Goal: Transaction & Acquisition: Download file/media

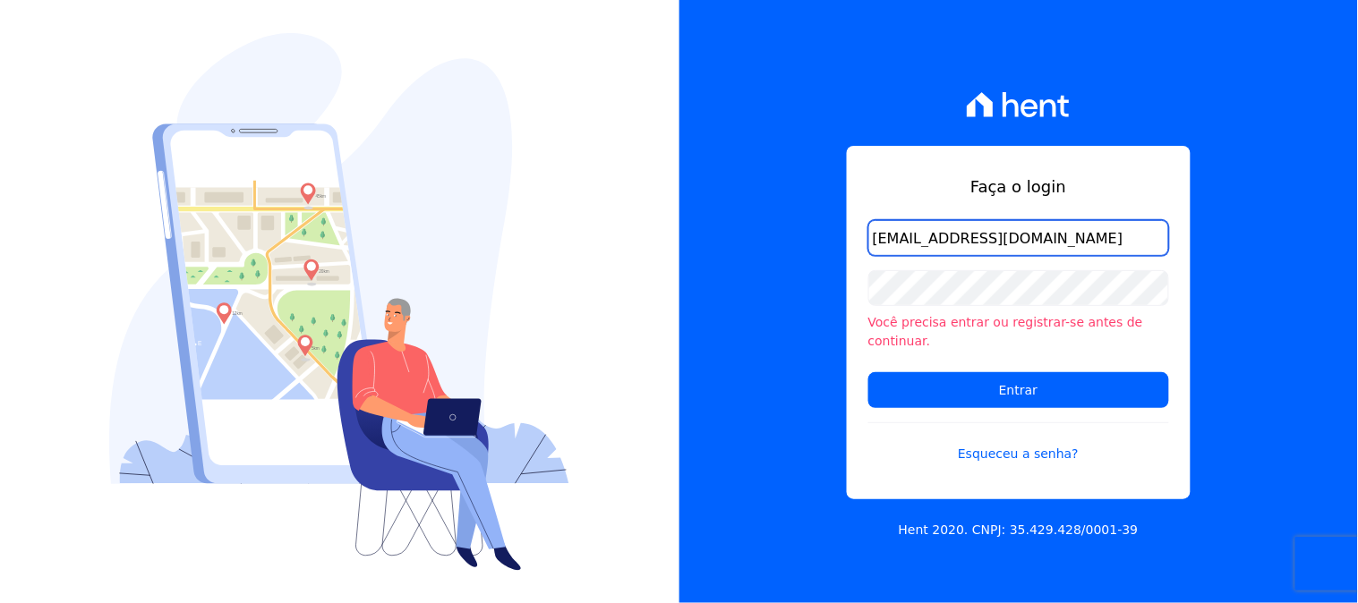
click at [1090, 246] on input "[EMAIL_ADDRESS][DOMAIN_NAME]" at bounding box center [1018, 238] width 301 height 36
type input "[EMAIL_ADDRESS][DOMAIN_NAME]"
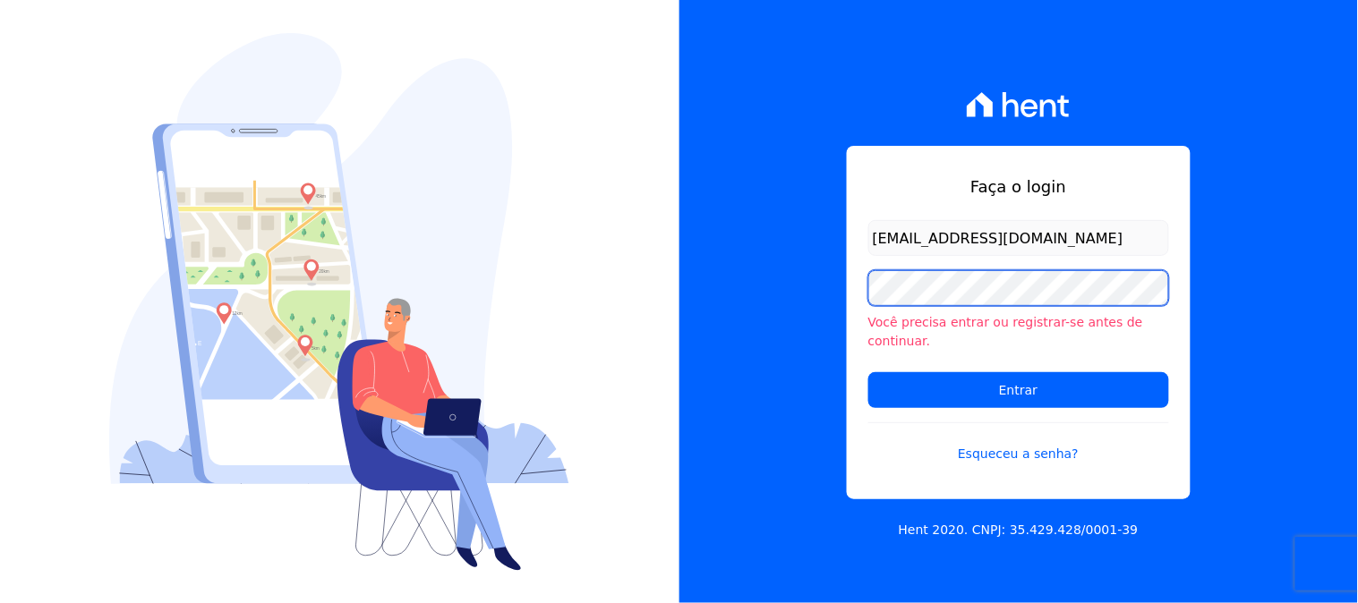
click at [868, 372] on input "Entrar" at bounding box center [1018, 390] width 301 height 36
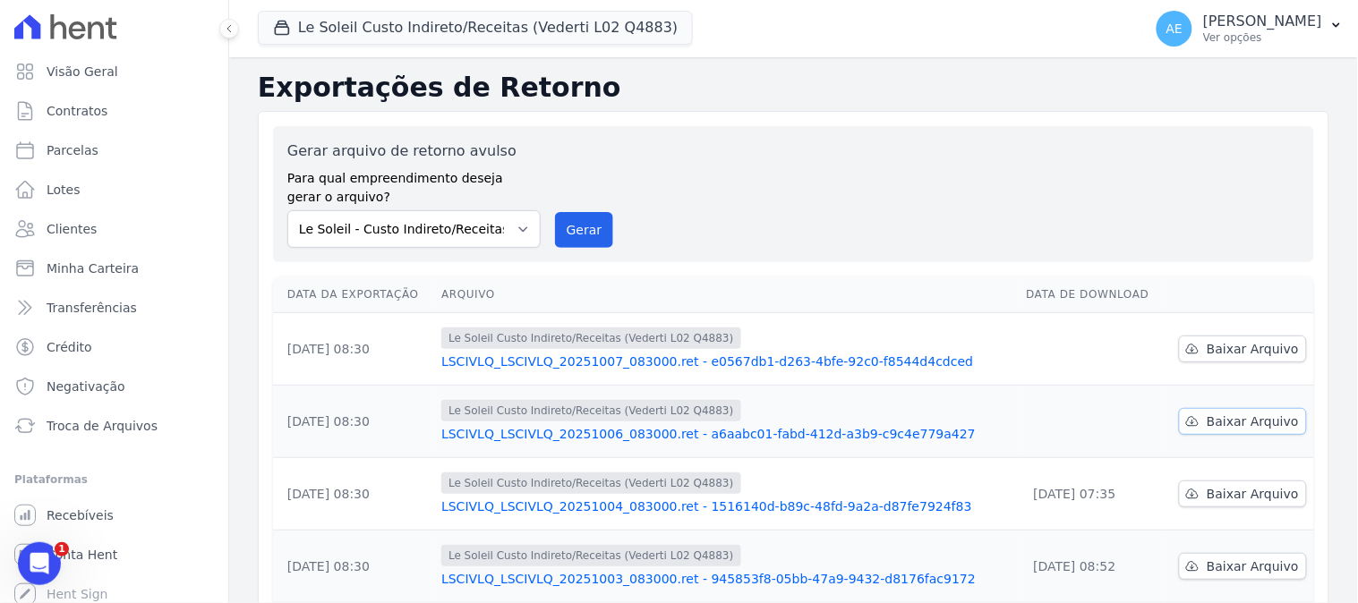
click at [1227, 428] on span "Baixar Arquivo" at bounding box center [1253, 422] width 92 height 18
click at [1219, 358] on span "Baixar Arquivo" at bounding box center [1253, 349] width 92 height 18
click at [346, 29] on button "Le Soleil Custo Indireto/Receitas (Vederti L02 Q4883)" at bounding box center [475, 28] width 435 height 34
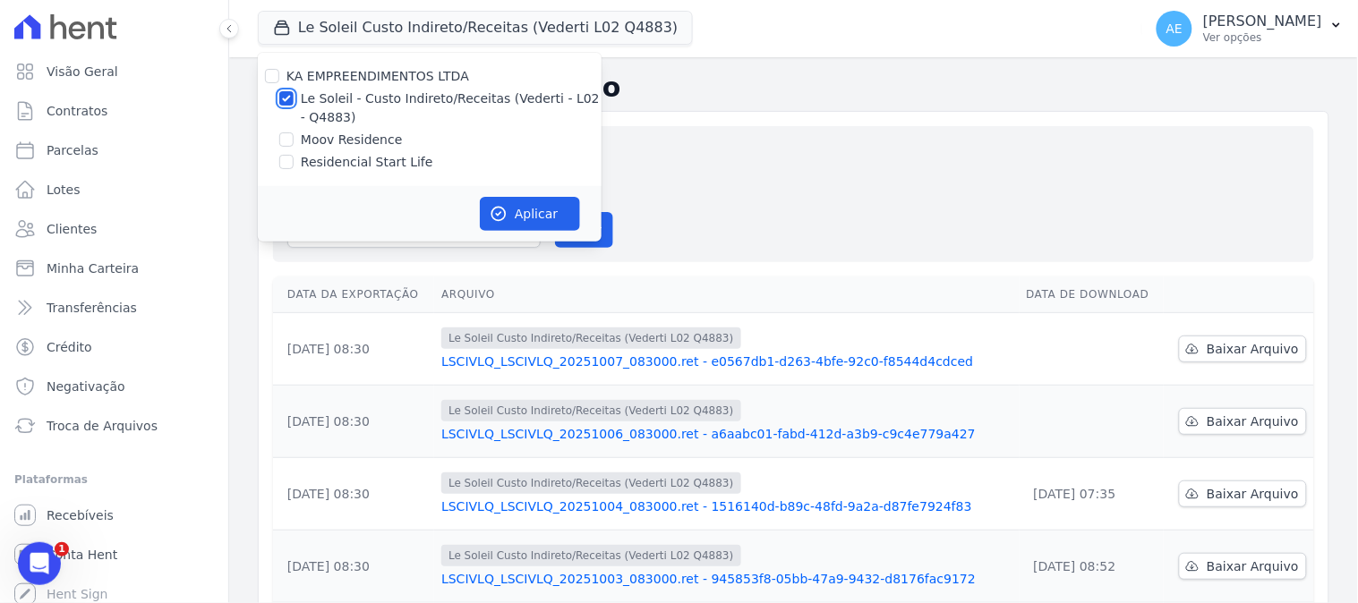
click at [282, 93] on input "Le Soleil - Custo Indireto/Receitas (Vederti - L02 - Q4883)" at bounding box center [286, 98] width 14 height 14
checkbox input "false"
click at [293, 139] on input "Moov Residence" at bounding box center [286, 140] width 14 height 14
checkbox input "true"
click at [484, 216] on button "Aplicar" at bounding box center [530, 214] width 100 height 34
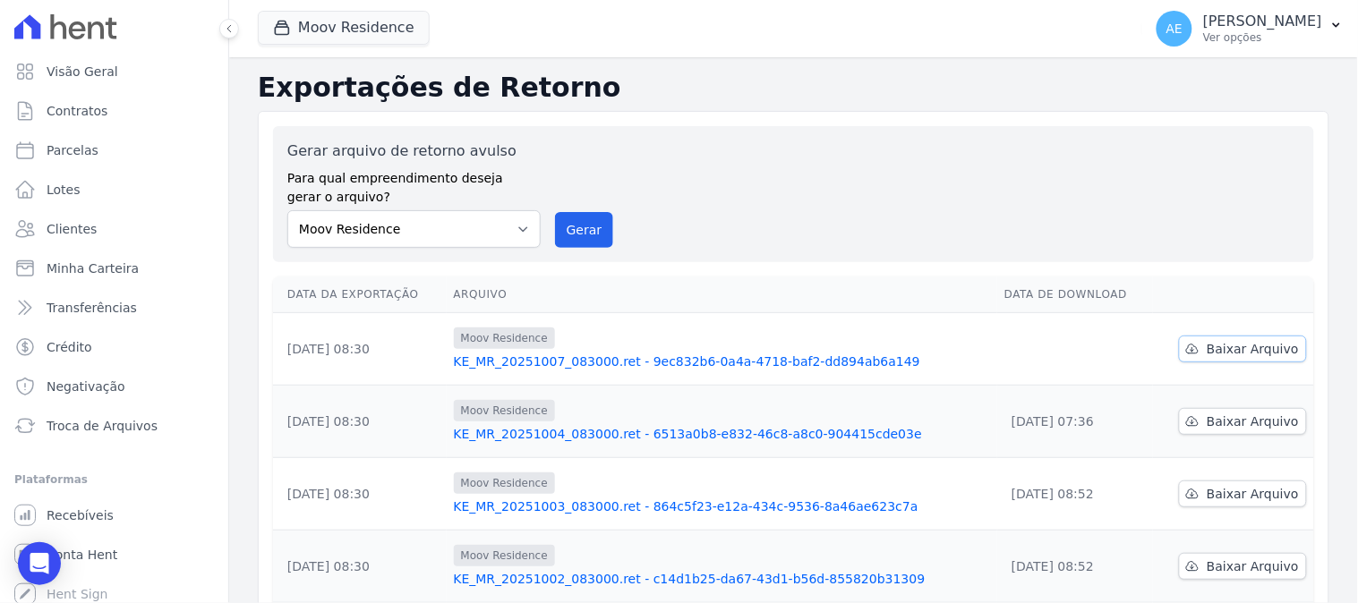
click at [1243, 346] on span "Baixar Arquivo" at bounding box center [1253, 349] width 92 height 18
click at [333, 22] on button "Moov Residence" at bounding box center [344, 28] width 172 height 34
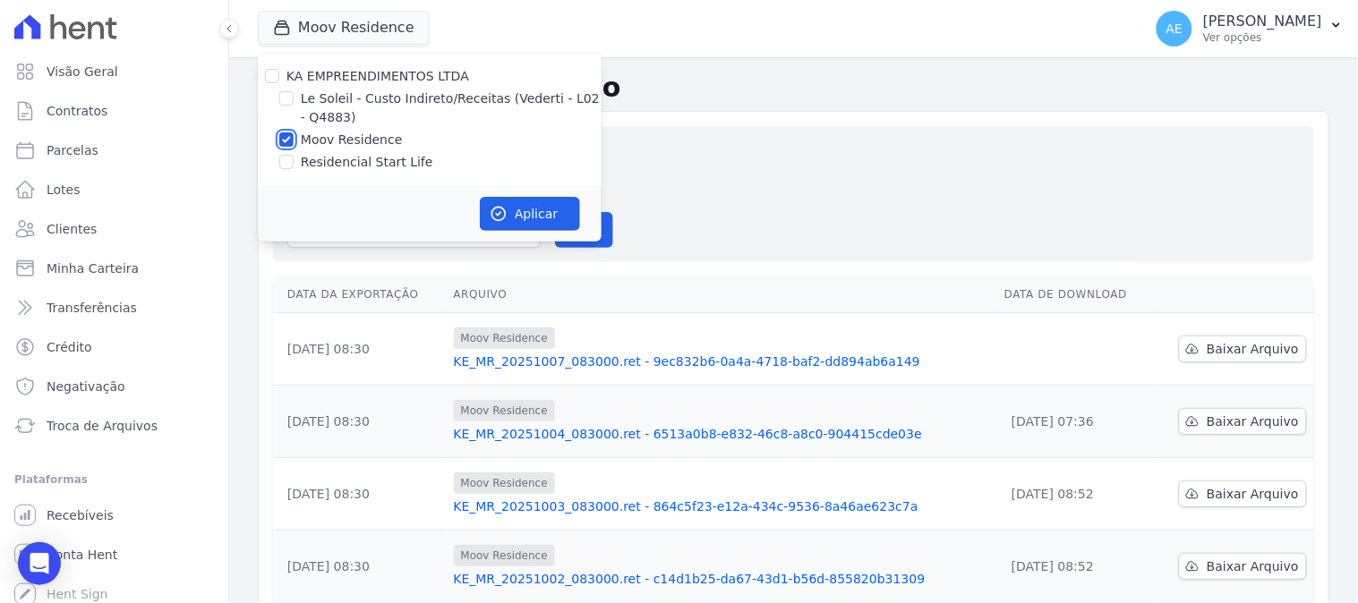
click at [284, 141] on input "Moov Residence" at bounding box center [286, 140] width 14 height 14
checkbox input "false"
click at [288, 163] on input "Residencial Start Life" at bounding box center [286, 162] width 14 height 14
checkbox input "true"
click at [497, 213] on icon "button" at bounding box center [498, 214] width 13 height 13
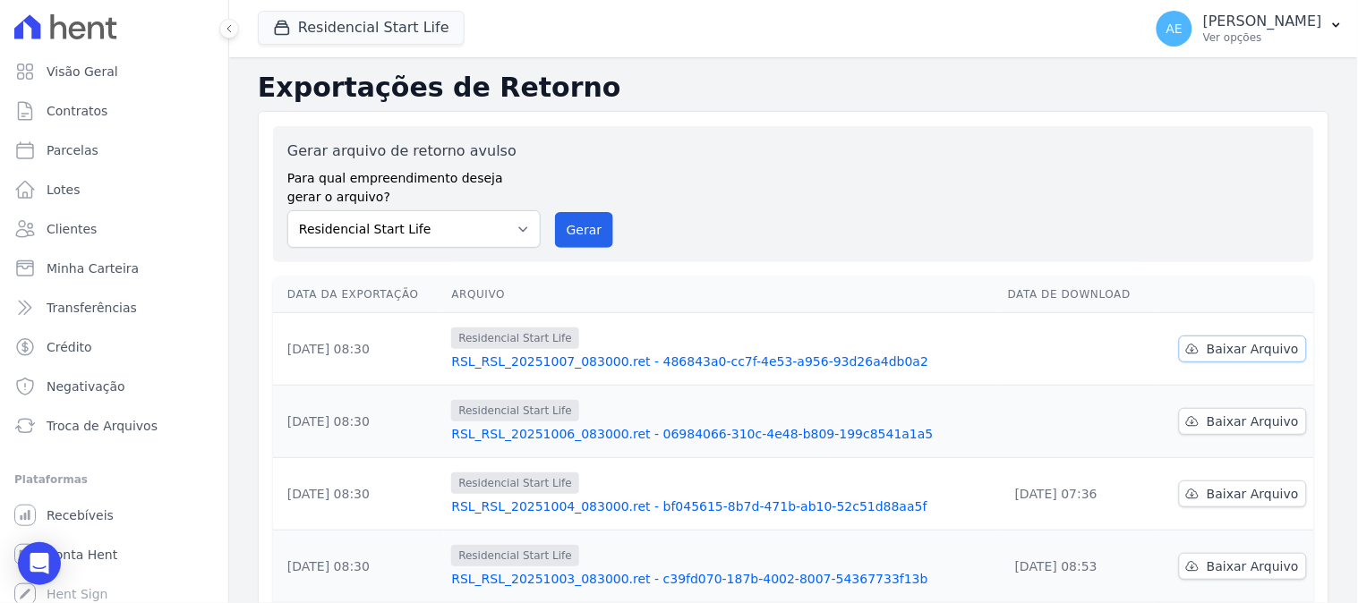
click at [1250, 346] on span "Baixar Arquivo" at bounding box center [1253, 349] width 92 height 18
click at [1242, 428] on span "Baixar Arquivo" at bounding box center [1253, 422] width 92 height 18
click at [341, 29] on button "Residencial Start Life" at bounding box center [361, 28] width 207 height 34
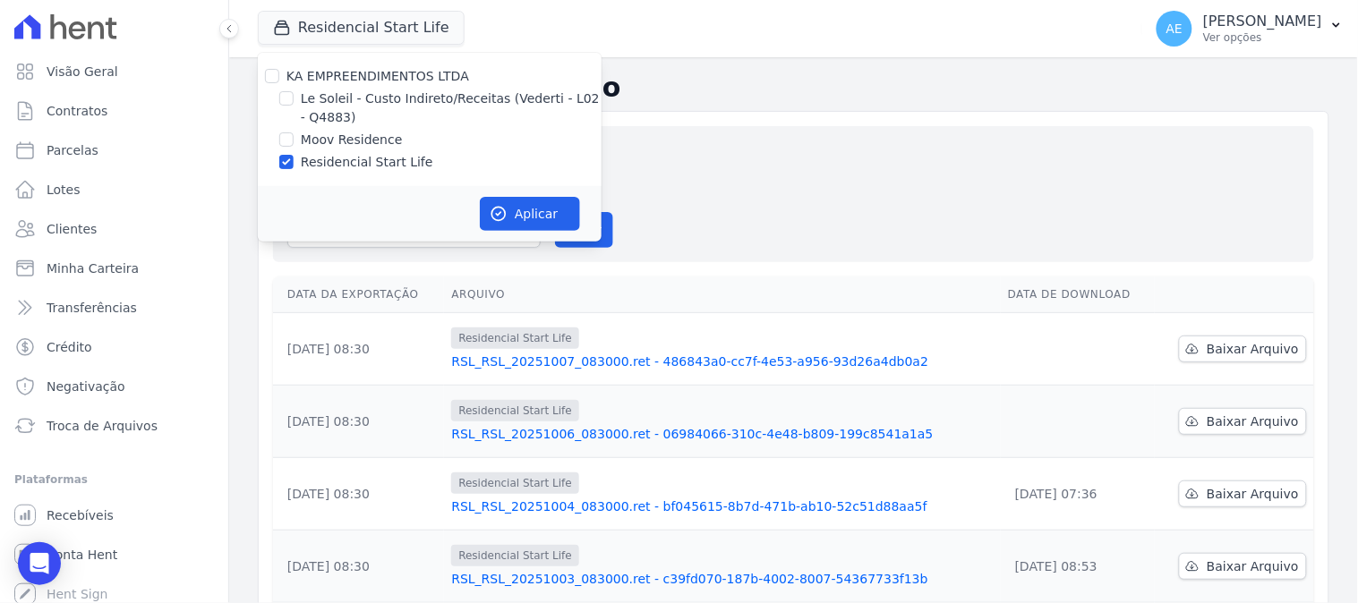
click at [821, 177] on div "Gerar arquivo de retorno avulso Para qual empreendimento deseja gerar o arquivo…" at bounding box center [793, 194] width 1013 height 107
